Goal: Task Accomplishment & Management: Complete application form

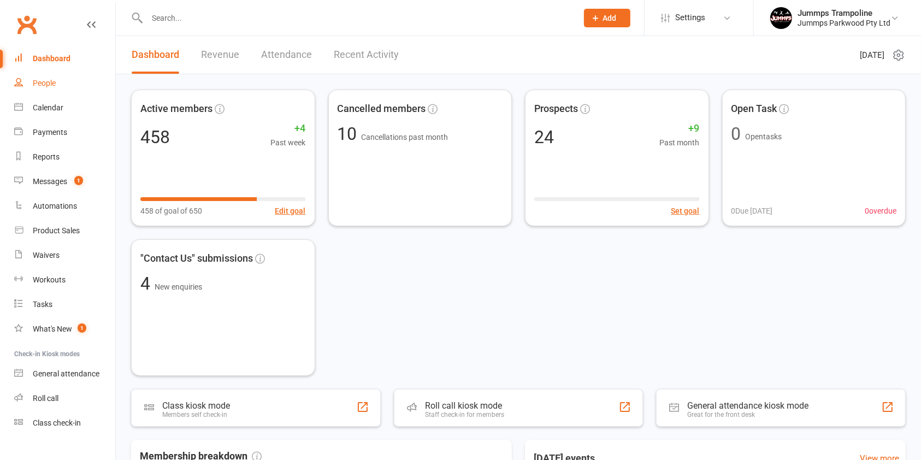
click at [60, 88] on link "People" at bounding box center [64, 83] width 101 height 25
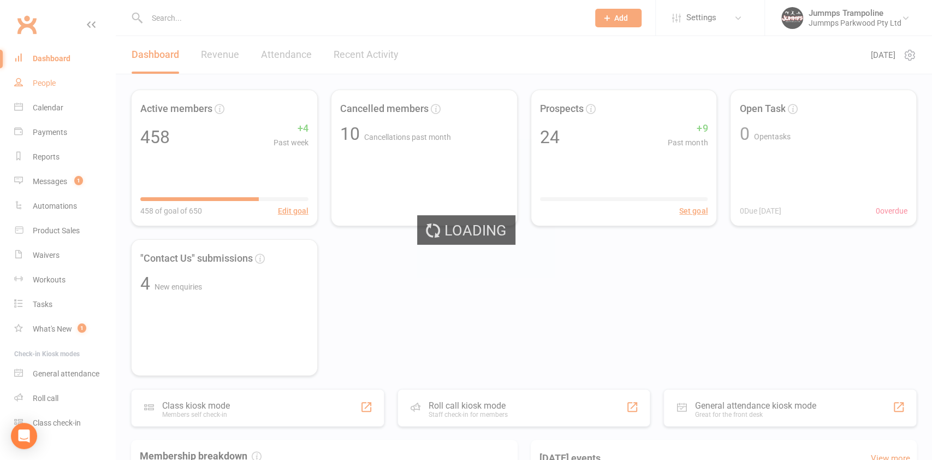
select select "100"
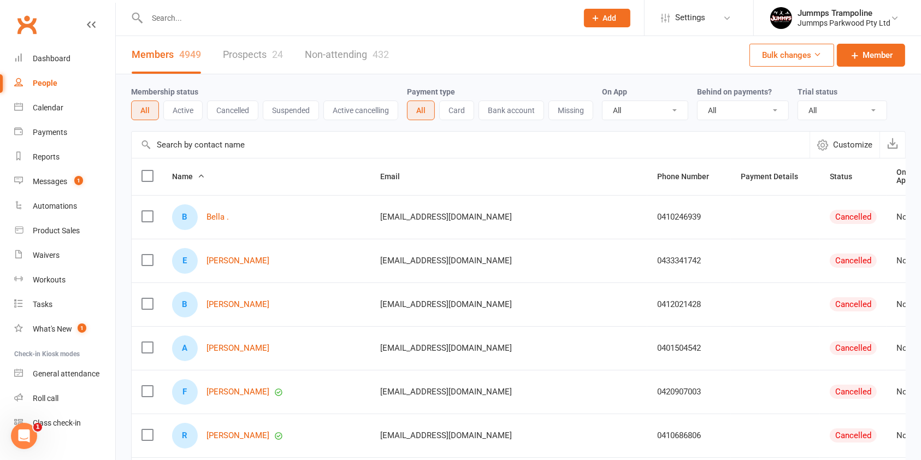
click at [183, 106] on button "Active" at bounding box center [182, 110] width 39 height 20
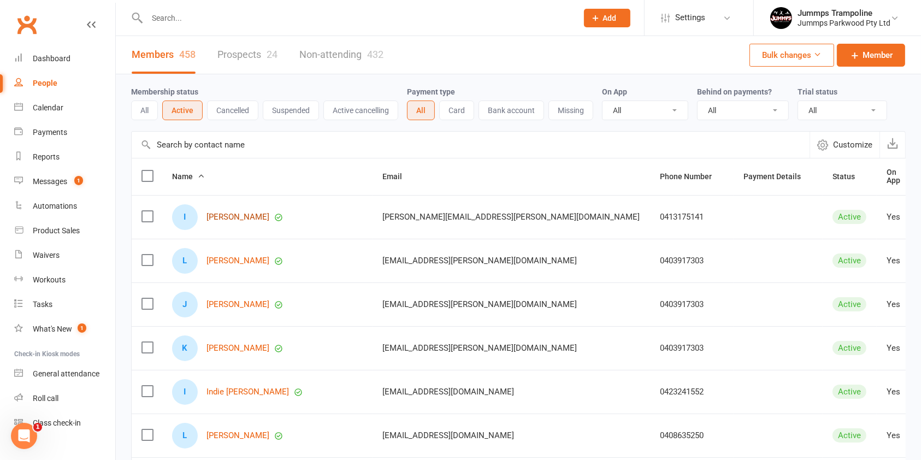
click at [221, 212] on link "[PERSON_NAME]" at bounding box center [237, 216] width 63 height 9
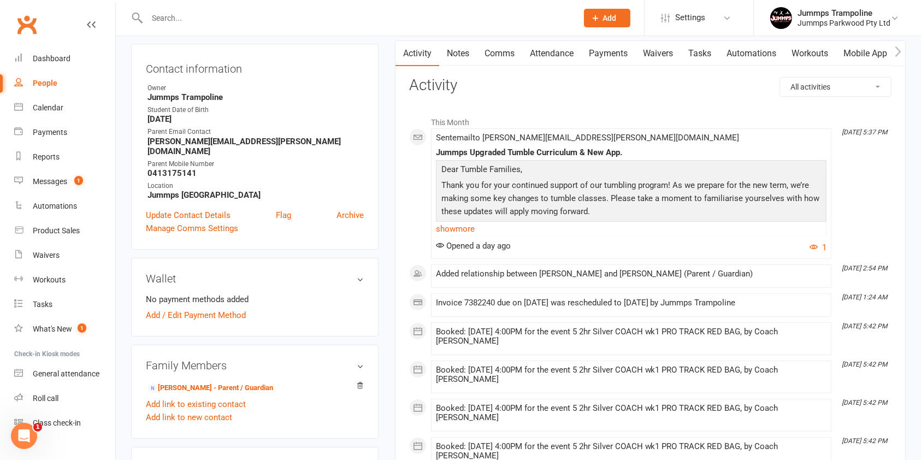
scroll to position [291, 0]
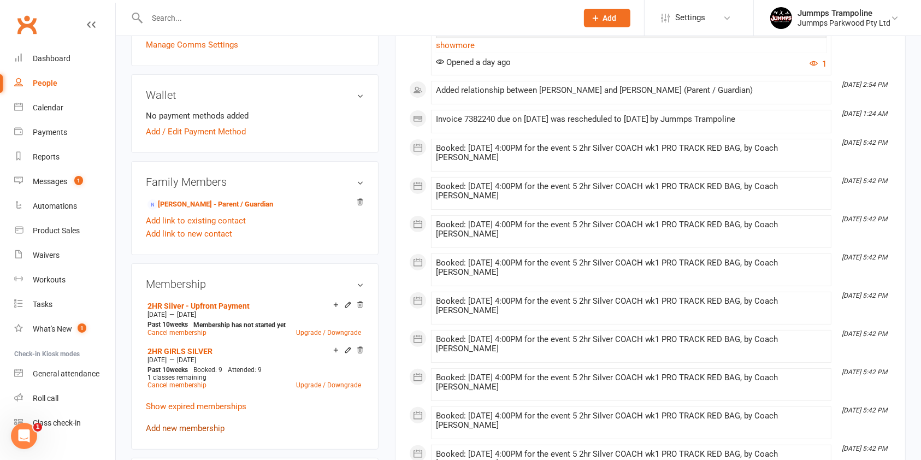
click at [193, 423] on link "Add new membership" at bounding box center [185, 428] width 79 height 10
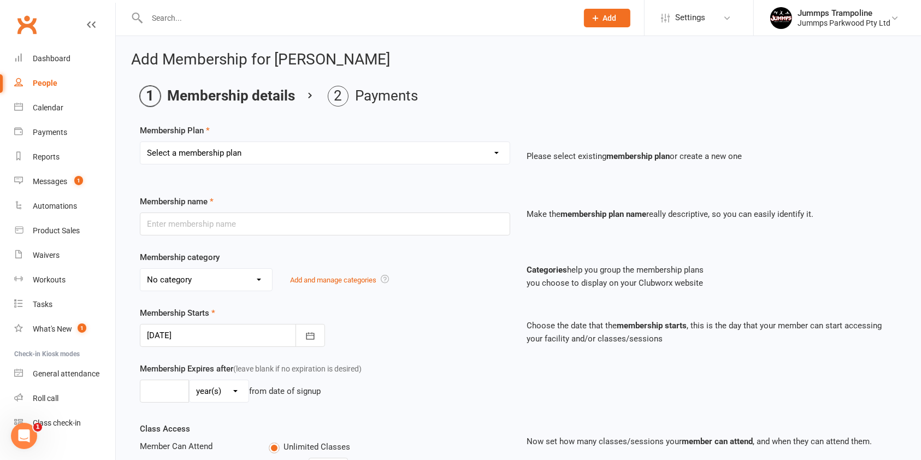
click at [288, 150] on select "Select a membership plan Create new Membership Plan Student Registration Fee - …" at bounding box center [324, 153] width 369 height 22
click at [482, 151] on select "Select a membership plan Create new Membership Plan Student Registration Fee - …" at bounding box center [324, 153] width 369 height 22
select select "25"
click at [140, 142] on select "Select a membership plan Create new Membership Plan Student Registration Fee - …" at bounding box center [324, 153] width 369 height 22
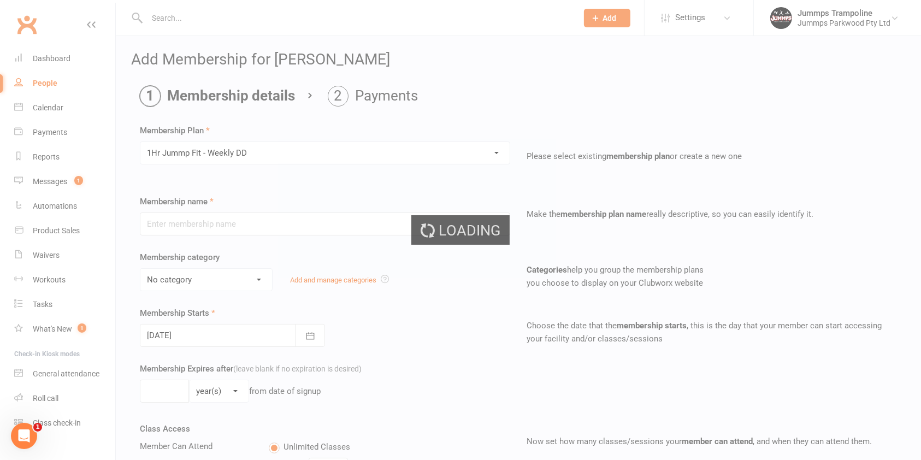
type input "1Hr Jummp Fit - Weekly DD"
select select "12"
type input "10"
select select "1"
type input "10"
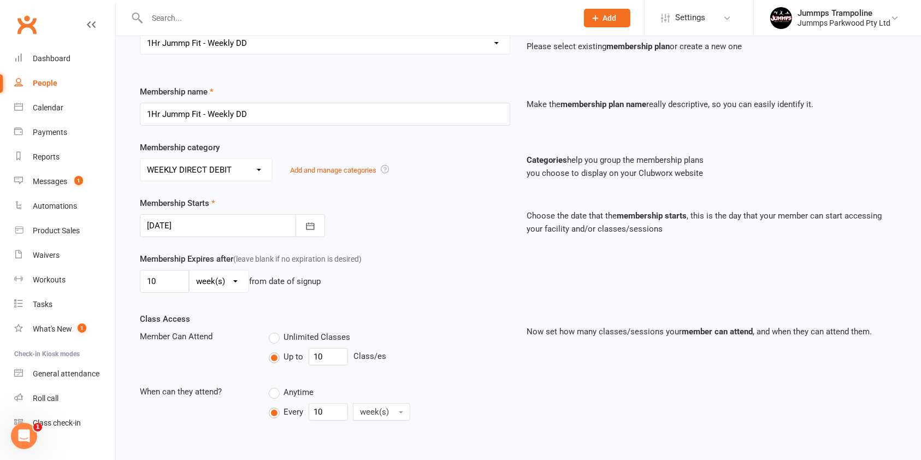
scroll to position [111, 0]
drag, startPoint x: 171, startPoint y: 282, endPoint x: 0, endPoint y: 282, distance: 170.9
click at [0, 282] on ui-view "Prospect Member Non-attending contact Class / event Appointment Task Membership…" at bounding box center [460, 402] width 921 height 1020
click at [240, 285] on select "day(s) week(s) month(s) year(s)" at bounding box center [219, 280] width 59 height 22
click at [516, 286] on div "Membership Expires after (leave blank if no expiration is desired) day(s) week(…" at bounding box center [325, 273] width 387 height 45
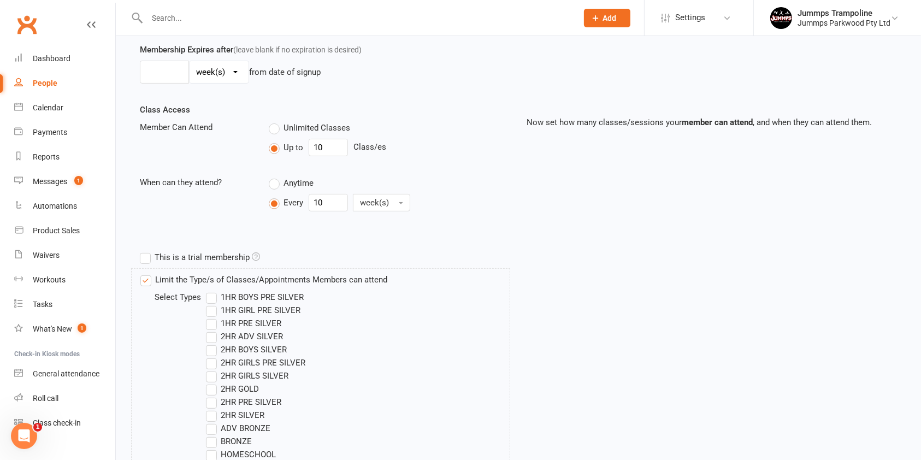
scroll to position [257, 0]
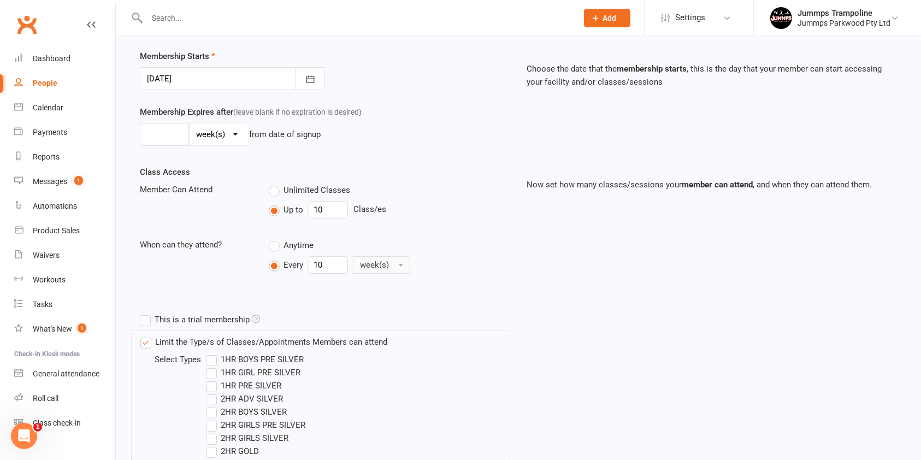
click at [376, 266] on span "week(s)" at bounding box center [374, 265] width 29 height 10
click at [451, 155] on div "Membership Expires after (leave blank if no expiration is desired) day(s) week(…" at bounding box center [518, 135] width 773 height 60
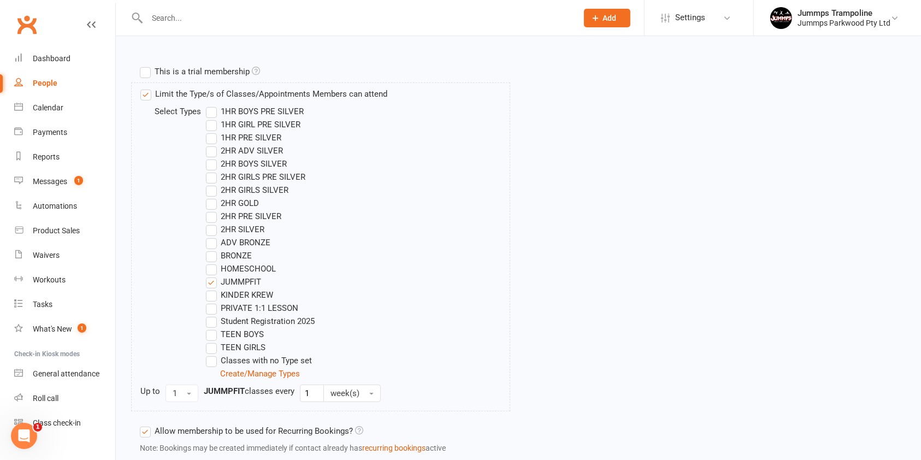
scroll to position [578, 0]
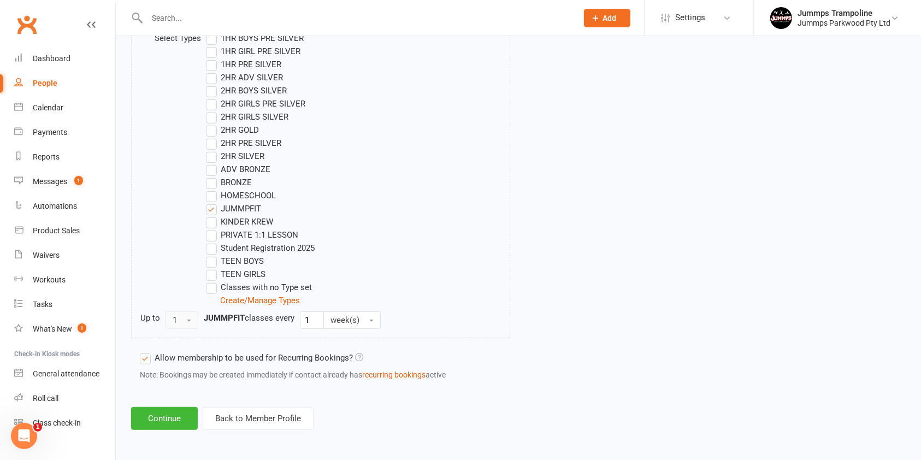
click at [197, 321] on button "1" at bounding box center [181, 319] width 33 height 17
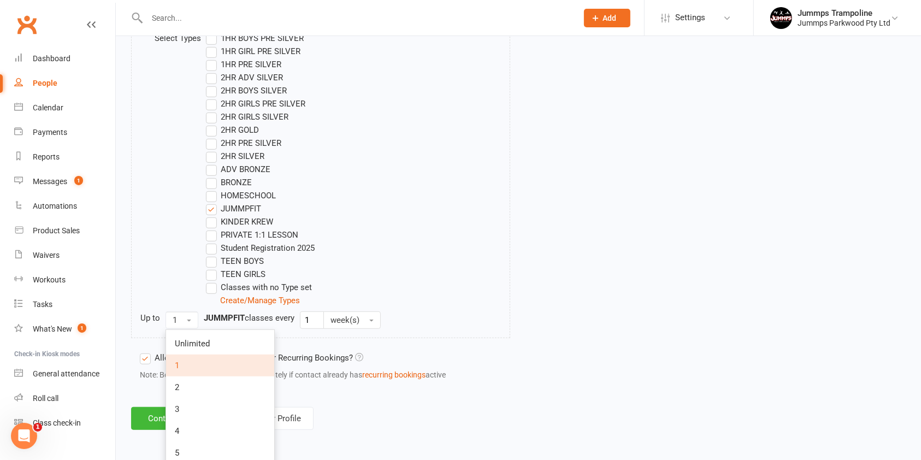
click at [680, 162] on div "Limit the Type/s of Classes/Appointments Members can attend Select Types 1HR BO…" at bounding box center [518, 177] width 773 height 337
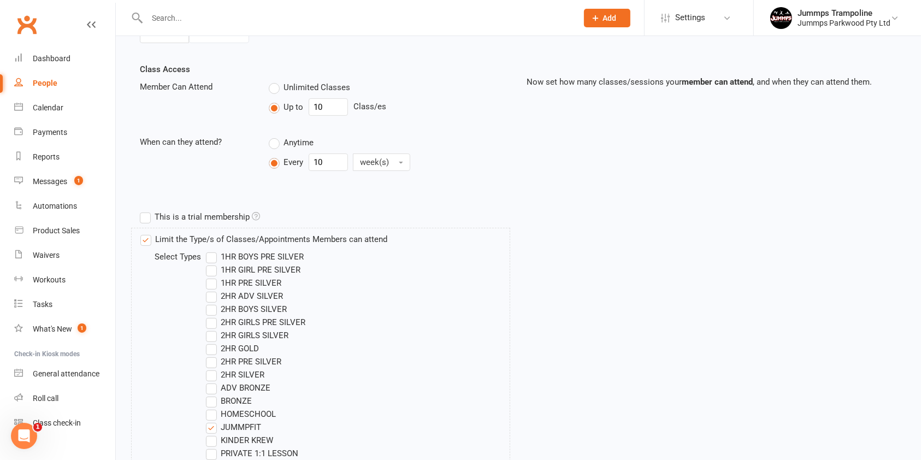
scroll to position [141, 0]
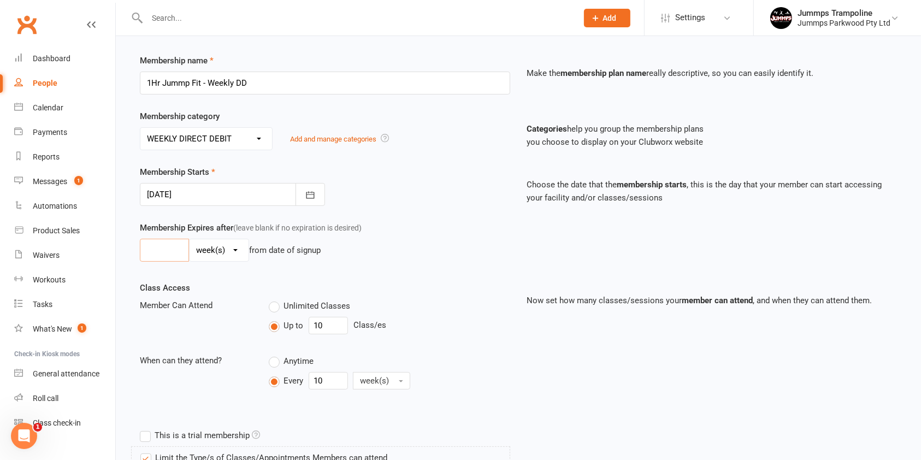
click at [170, 253] on input "number" at bounding box center [164, 250] width 49 height 23
type input "2"
click at [183, 189] on div at bounding box center [232, 194] width 185 height 23
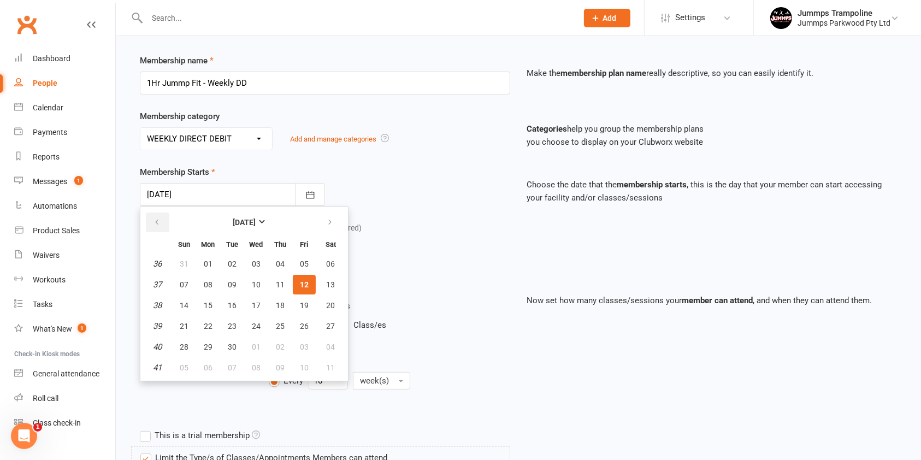
click at [150, 224] on button "button" at bounding box center [157, 222] width 23 height 20
click at [205, 302] on span "14" at bounding box center [208, 305] width 9 height 9
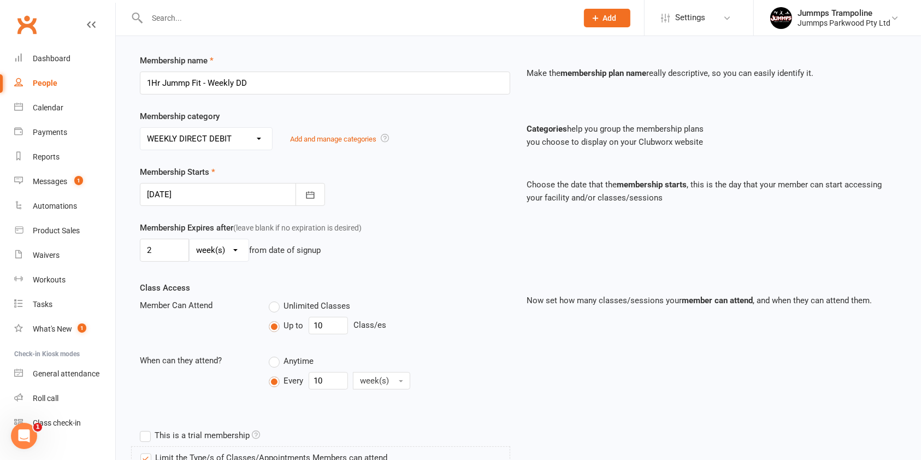
type input "[DATE]"
click at [169, 241] on input "2" at bounding box center [164, 250] width 49 height 23
type input "10"
drag, startPoint x: 172, startPoint y: 245, endPoint x: 54, endPoint y: 244, distance: 118.5
click at [54, 244] on ui-view "Prospect Member Non-attending contact Class / event Appointment Task Membership…" at bounding box center [460, 372] width 921 height 1020
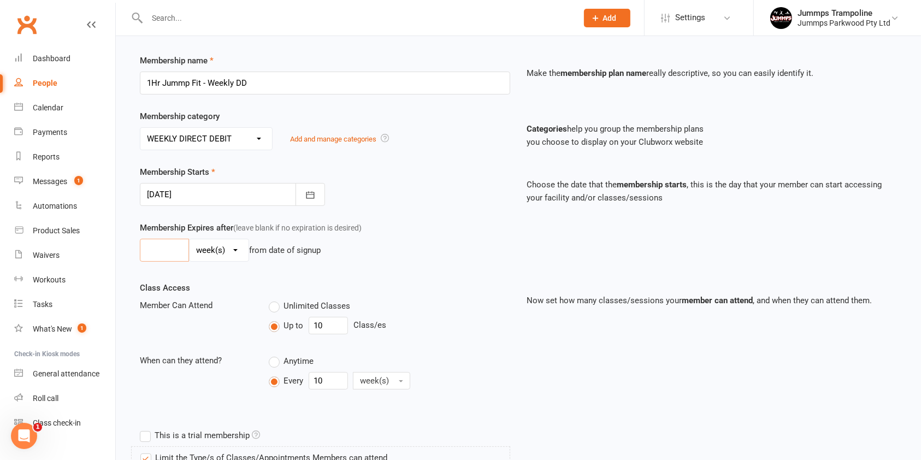
click at [175, 246] on input "number" at bounding box center [164, 250] width 49 height 23
type input "10"
